Goal: Task Accomplishment & Management: Complete application form

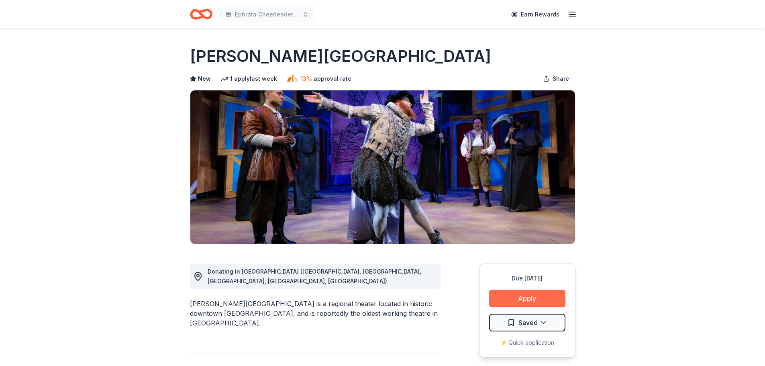
click at [530, 301] on button "Apply" at bounding box center [527, 299] width 76 height 18
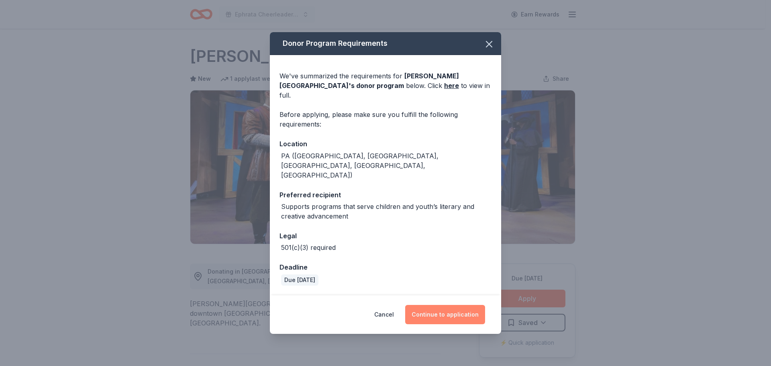
click at [446, 305] on button "Continue to application" at bounding box center [445, 314] width 80 height 19
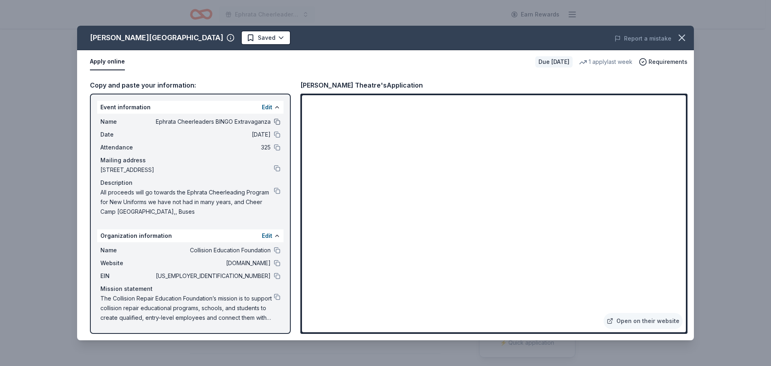
click at [279, 119] on button at bounding box center [277, 122] width 6 height 6
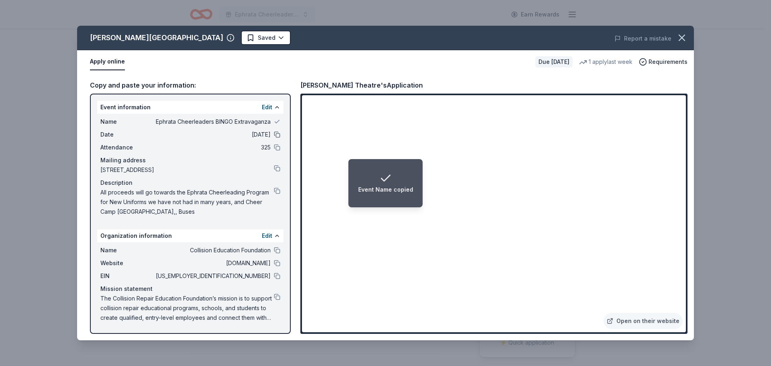
click at [276, 135] on button at bounding box center [277, 134] width 6 height 6
click at [278, 146] on button at bounding box center [277, 147] width 6 height 6
drag, startPoint x: 277, startPoint y: 161, endPoint x: 275, endPoint y: 168, distance: 7.1
click at [276, 163] on div "Mailing address" at bounding box center [190, 160] width 180 height 10
click at [275, 168] on button at bounding box center [277, 168] width 6 height 6
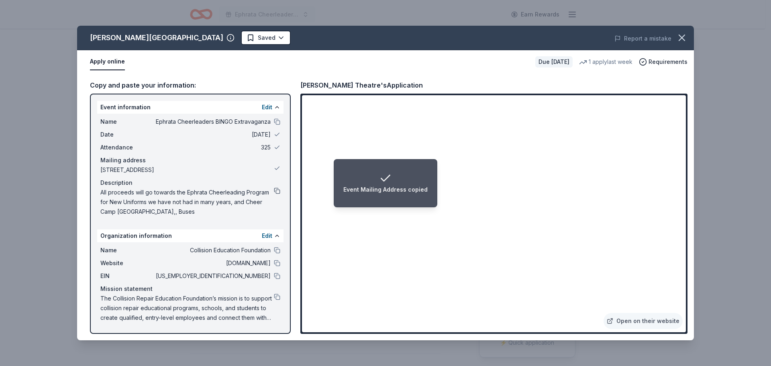
click at [275, 190] on button at bounding box center [277, 191] width 6 height 6
click at [269, 107] on button "Edit" at bounding box center [267, 107] width 10 height 10
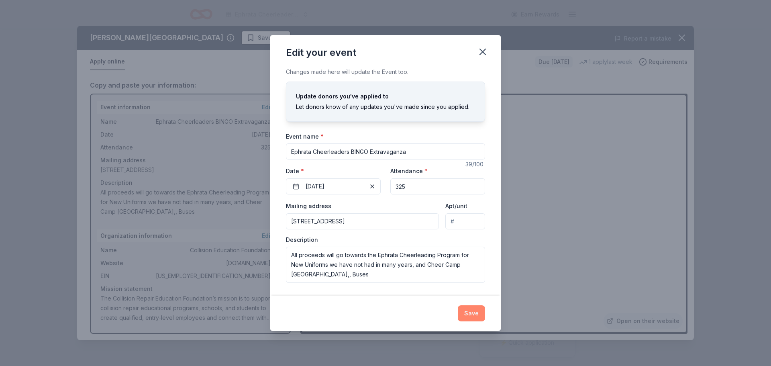
click at [466, 312] on button "Save" at bounding box center [471, 313] width 27 height 16
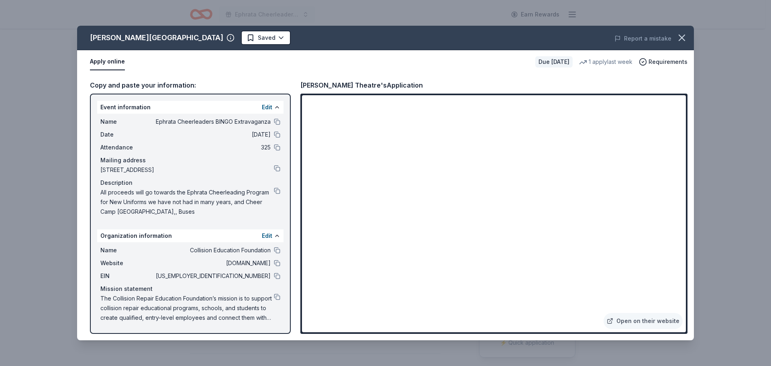
click at [194, 36] on html "Ephrata Cheerleaders BINGO Extravaganza Earn Rewards Due in 106 days Share Fult…" at bounding box center [385, 183] width 771 height 366
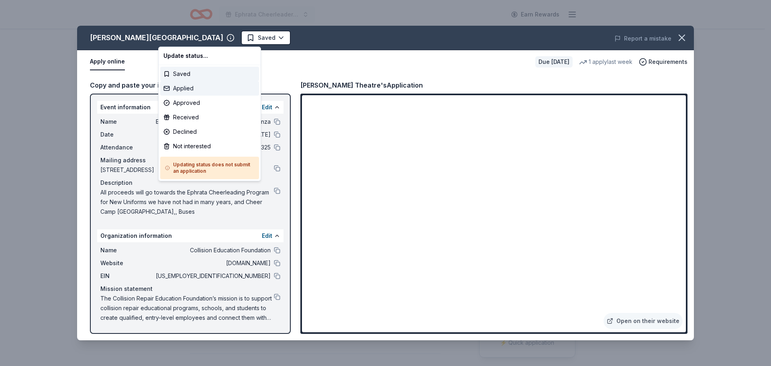
click at [191, 89] on div "Applied" at bounding box center [209, 88] width 99 height 14
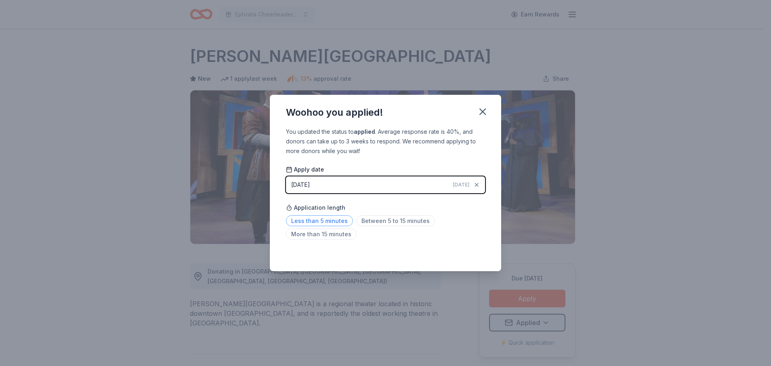
click at [336, 223] on span "Less than 5 minutes" at bounding box center [319, 220] width 67 height 11
click at [484, 111] on icon "button" at bounding box center [483, 112] width 6 height 6
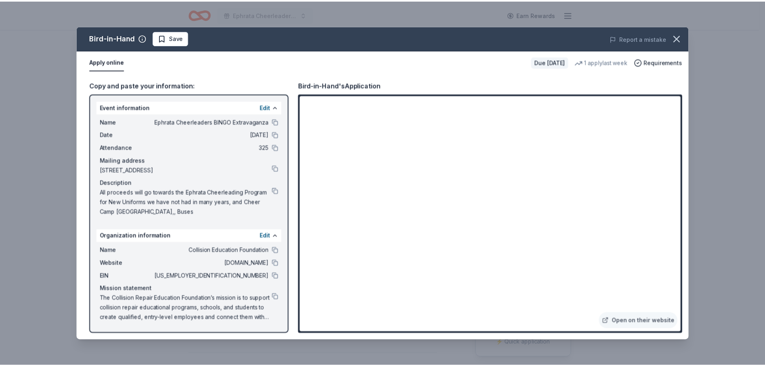
scroll to position [121, 0]
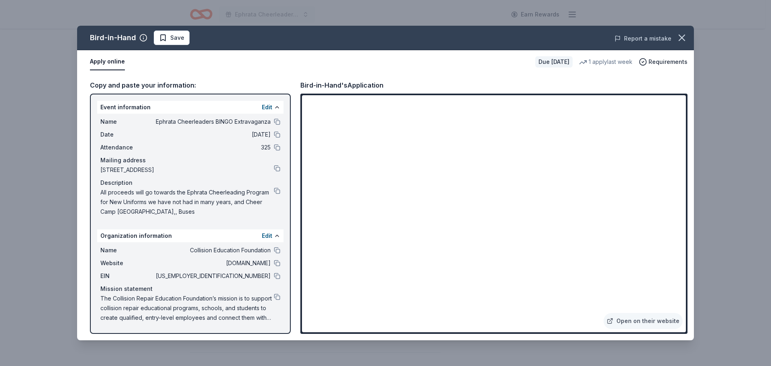
drag, startPoint x: 680, startPoint y: 34, endPoint x: 660, endPoint y: 35, distance: 19.7
click at [680, 34] on icon "button" at bounding box center [682, 37] width 11 height 11
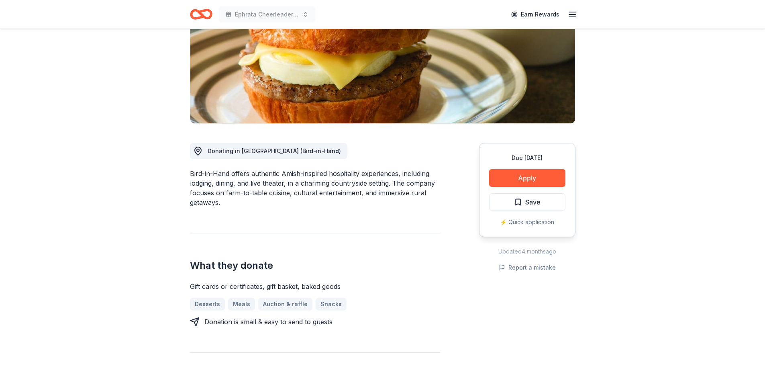
scroll to position [0, 0]
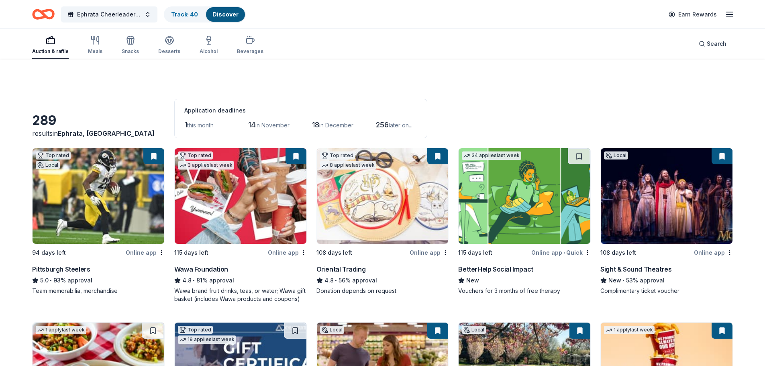
scroll to position [945, 0]
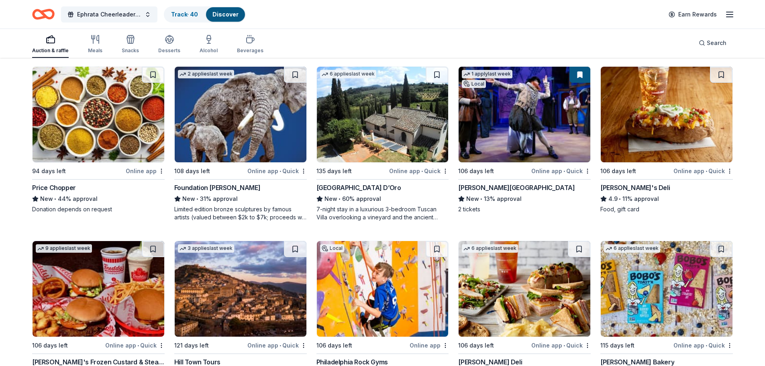
click at [577, 76] on button at bounding box center [580, 75] width 21 height 16
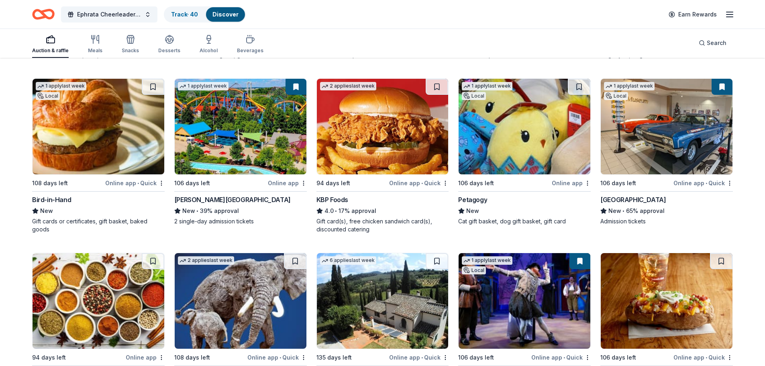
scroll to position [745, 0]
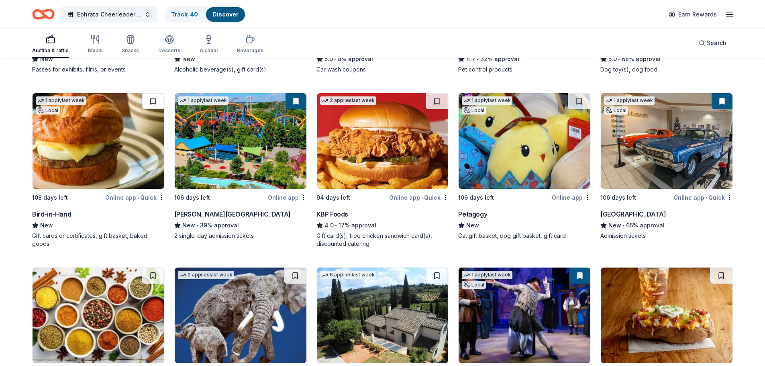
click at [151, 98] on button at bounding box center [153, 101] width 23 height 16
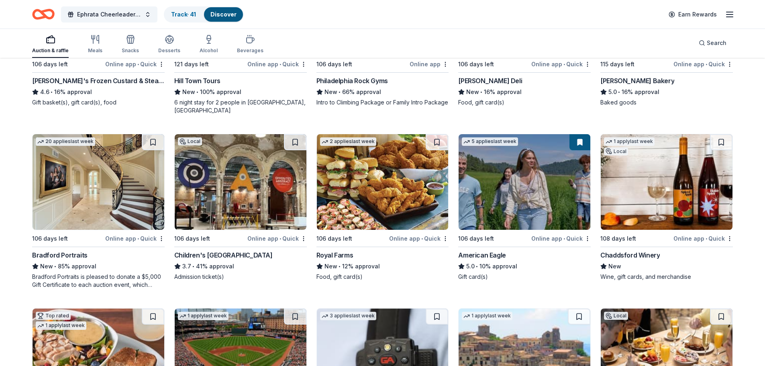
scroll to position [1307, 0]
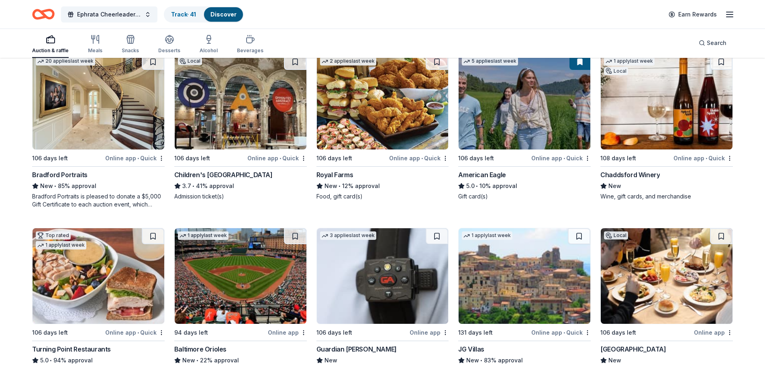
click at [372, 91] on img at bounding box center [383, 102] width 132 height 96
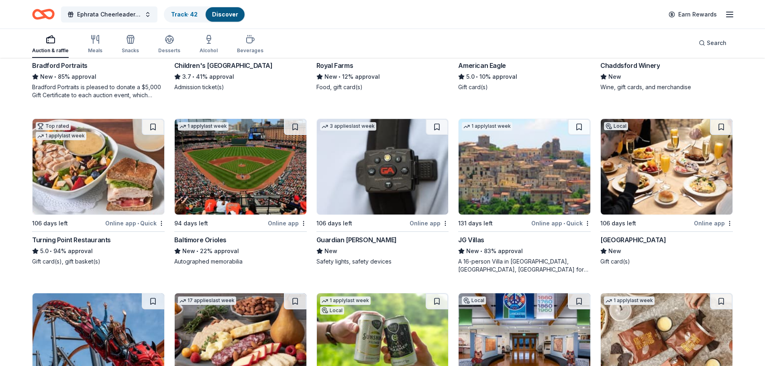
scroll to position [1428, 0]
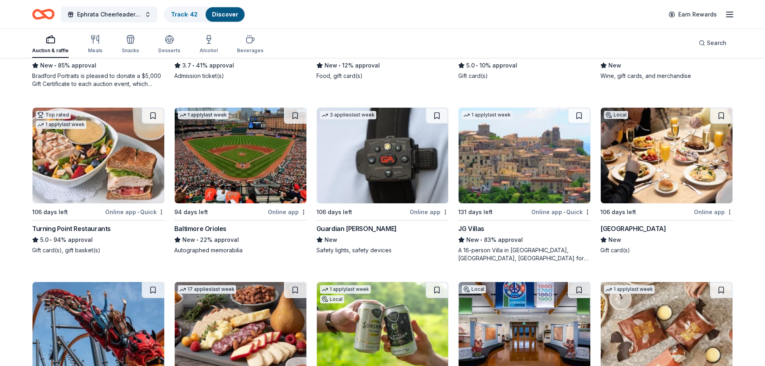
click at [249, 164] on img at bounding box center [241, 156] width 132 height 96
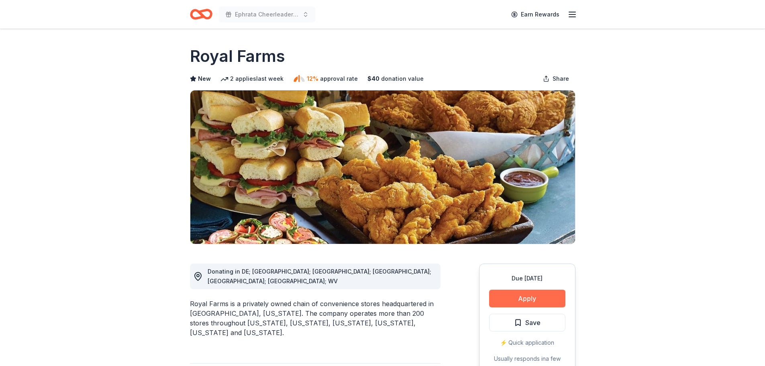
click at [528, 297] on button "Apply" at bounding box center [527, 299] width 76 height 18
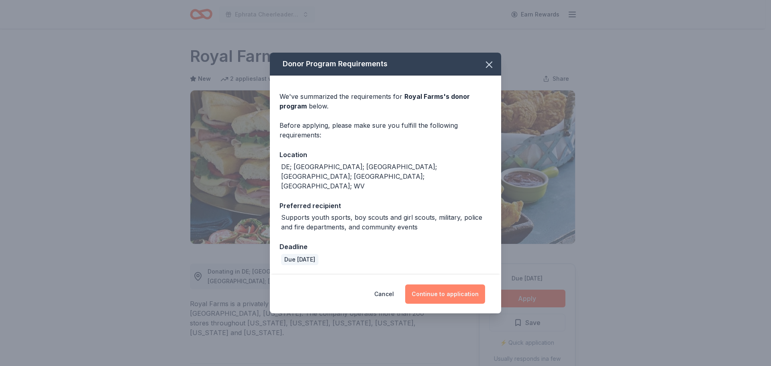
click at [441, 287] on button "Continue to application" at bounding box center [445, 293] width 80 height 19
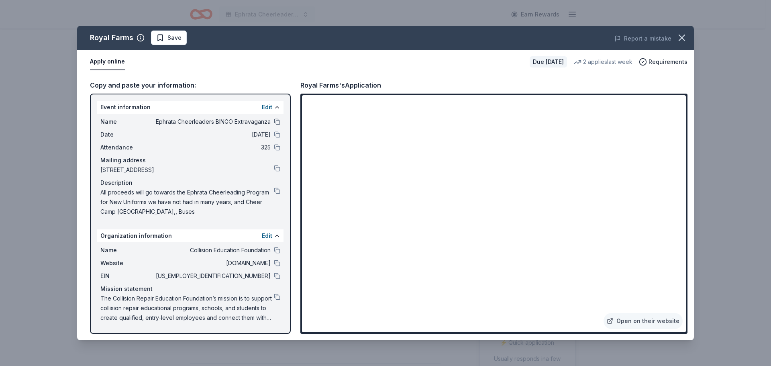
click at [277, 119] on button at bounding box center [277, 122] width 6 height 6
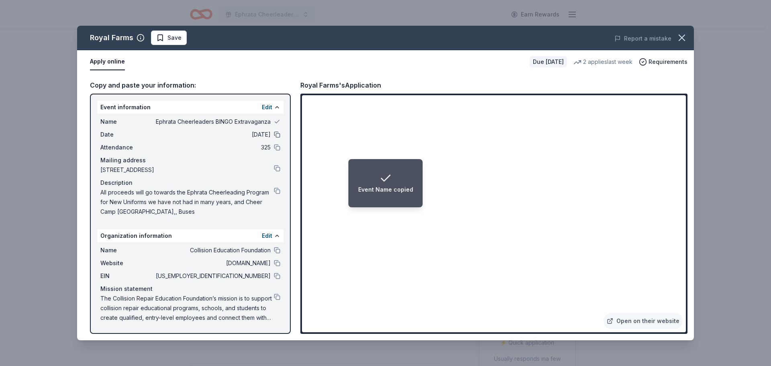
click at [276, 135] on button at bounding box center [277, 134] width 6 height 6
click at [278, 146] on button at bounding box center [277, 147] width 6 height 6
click at [276, 170] on button at bounding box center [277, 168] width 6 height 6
drag, startPoint x: 276, startPoint y: 190, endPoint x: 311, endPoint y: 195, distance: 35.7
click at [276, 190] on button at bounding box center [277, 191] width 6 height 6
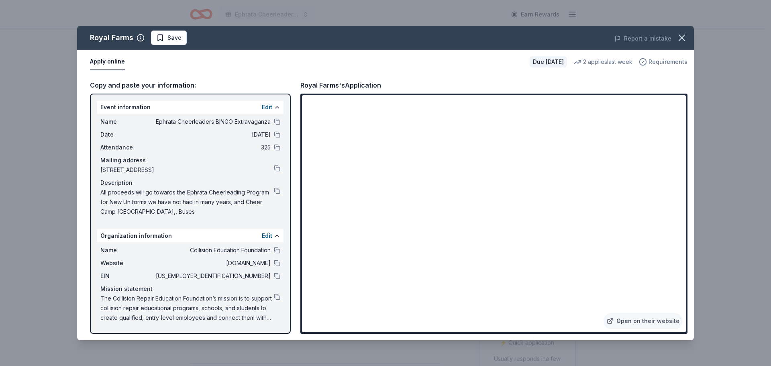
click at [665, 59] on span "Requirements" at bounding box center [668, 62] width 39 height 10
click at [417, 72] on div "Apply online Due in 106 days 2 applies last week Requirements" at bounding box center [385, 61] width 617 height 23
click at [180, 38] on button "Save" at bounding box center [169, 38] width 36 height 14
click at [679, 40] on icon "button" at bounding box center [682, 37] width 11 height 11
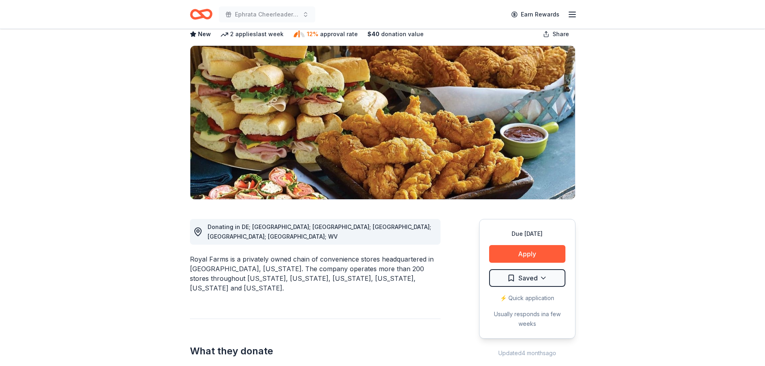
scroll to position [121, 0]
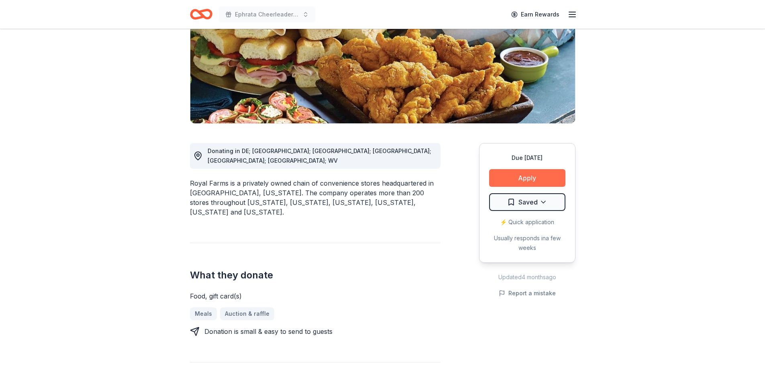
click at [509, 183] on button "Apply" at bounding box center [527, 178] width 76 height 18
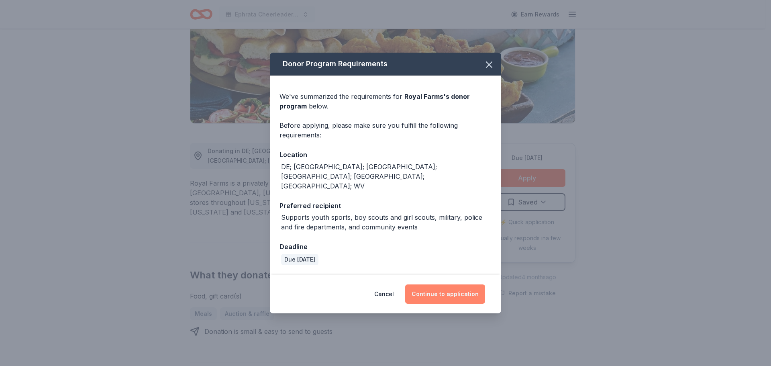
click at [434, 284] on button "Continue to application" at bounding box center [445, 293] width 80 height 19
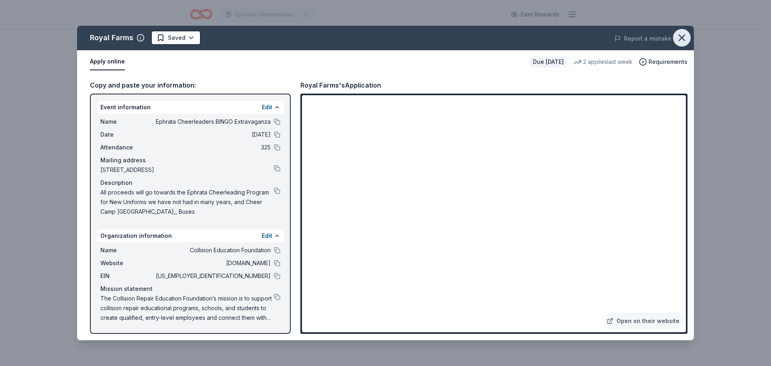
click at [679, 37] on icon "button" at bounding box center [682, 37] width 11 height 11
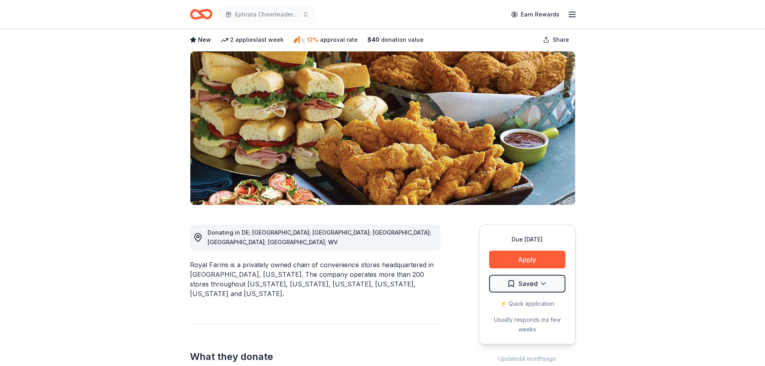
scroll to position [0, 0]
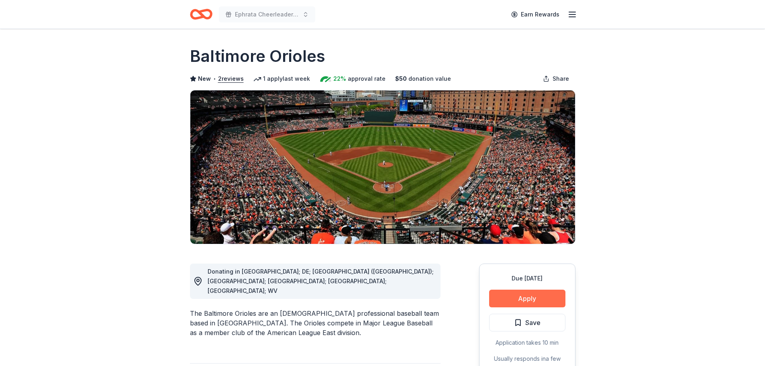
click at [525, 299] on button "Apply" at bounding box center [527, 299] width 76 height 18
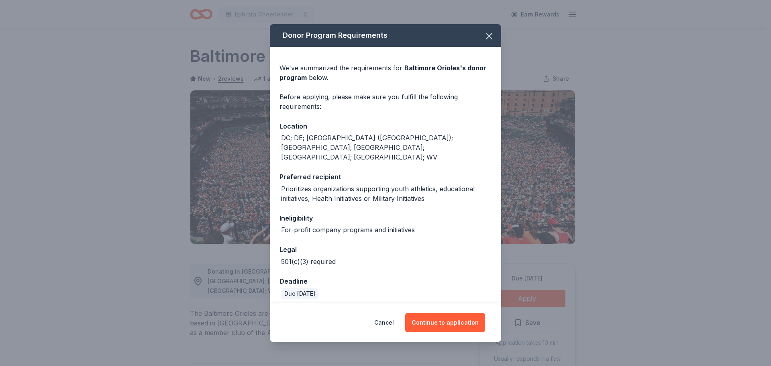
scroll to position [49, 0]
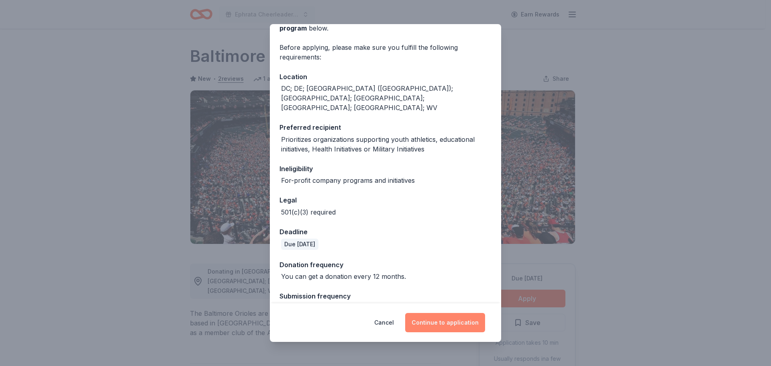
click at [442, 322] on button "Continue to application" at bounding box center [445, 322] width 80 height 19
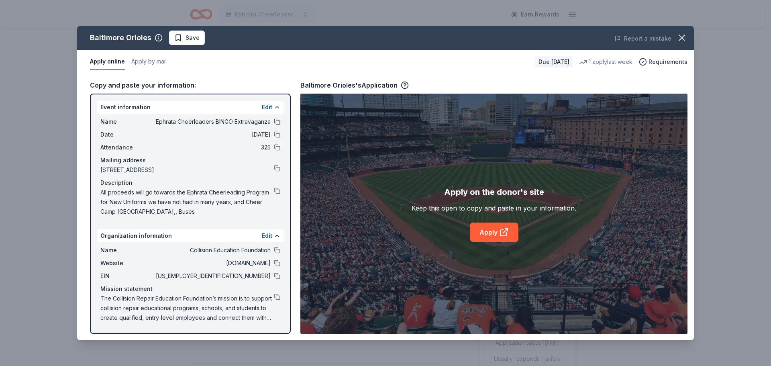
click at [278, 121] on button at bounding box center [277, 122] width 6 height 6
click at [277, 136] on button at bounding box center [277, 134] width 6 height 6
click at [279, 145] on button at bounding box center [277, 147] width 6 height 6
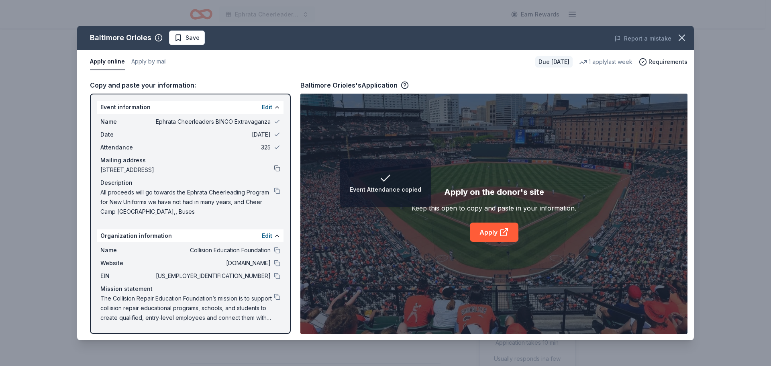
click at [276, 168] on button at bounding box center [277, 168] width 6 height 6
click at [275, 192] on button at bounding box center [277, 191] width 6 height 6
click at [484, 220] on div "Apply on the donor's site Keep this open to copy and paste in your information.…" at bounding box center [494, 214] width 165 height 56
click at [485, 230] on link "Apply" at bounding box center [494, 232] width 49 height 19
